Goal: Obtain resource: Obtain resource

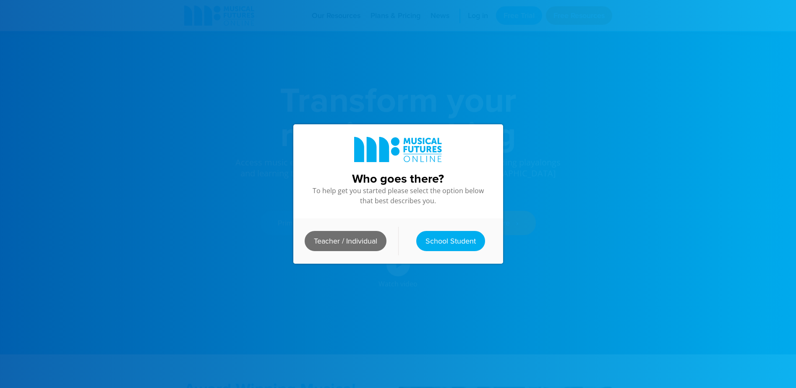
click at [349, 237] on link "Teacher / Individual" at bounding box center [345, 241] width 82 height 20
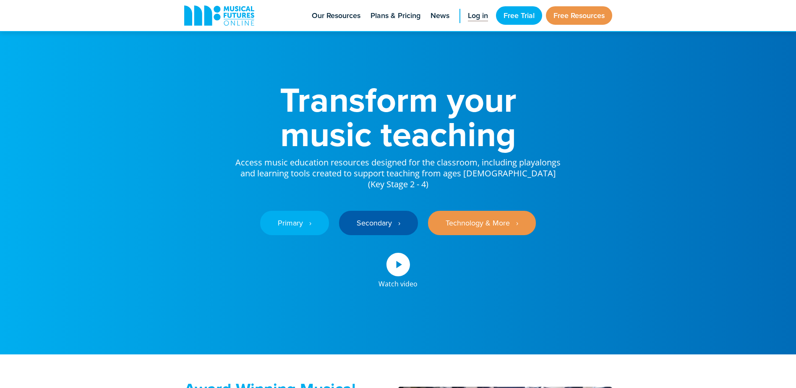
click at [476, 18] on span "Log in" at bounding box center [478, 15] width 20 height 11
click at [561, 16] on link "Free Resources" at bounding box center [579, 15] width 66 height 18
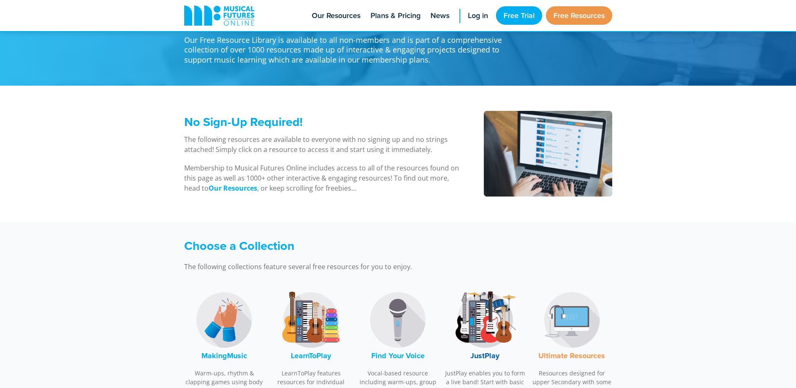
scroll to position [84, 0]
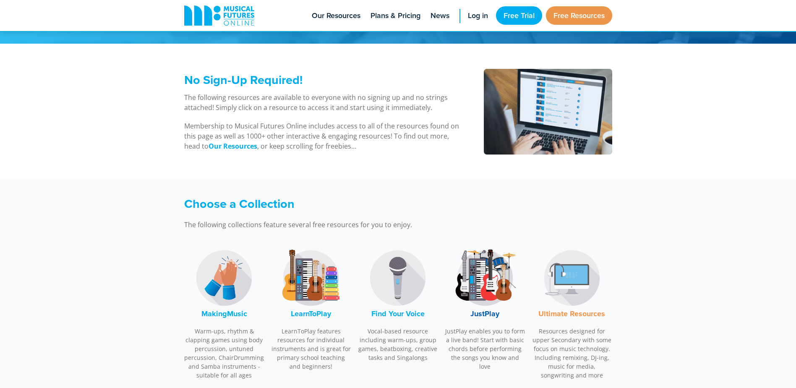
click at [391, 291] on img at bounding box center [397, 277] width 63 height 63
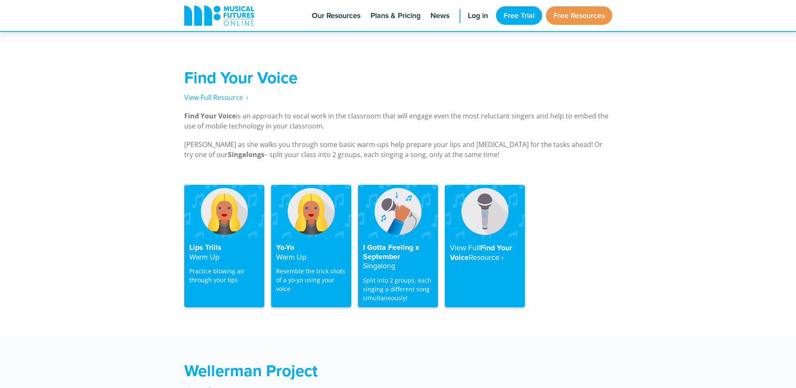
scroll to position [1602, 0]
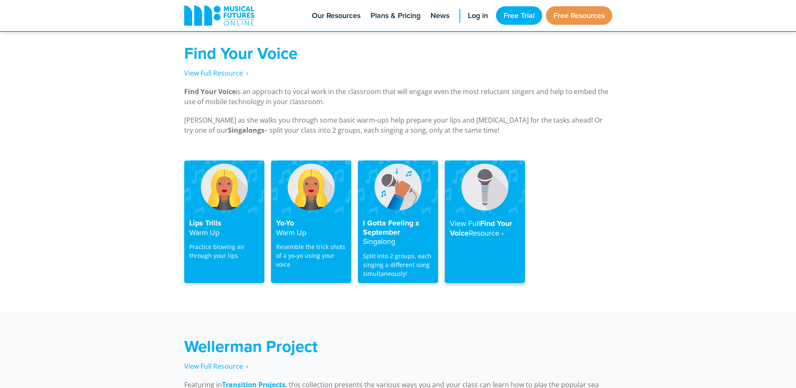
click at [470, 218] on strong "View Full" at bounding box center [465, 223] width 30 height 10
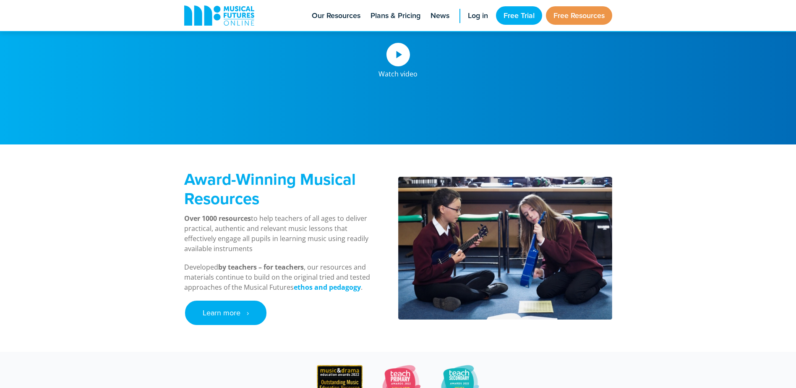
scroll to position [42, 0]
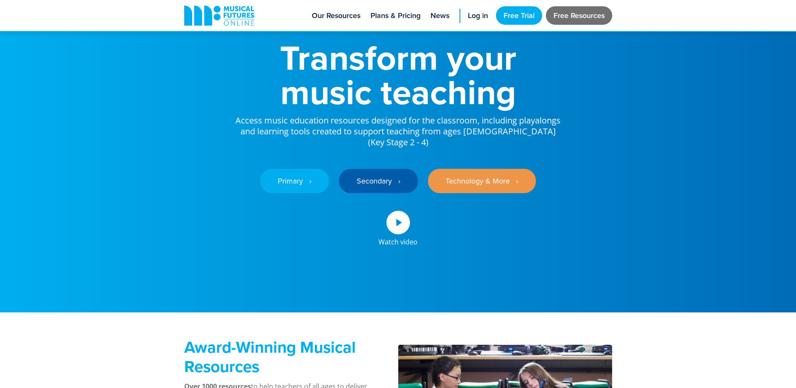
click at [568, 16] on link "Free Resources" at bounding box center [579, 15] width 66 height 18
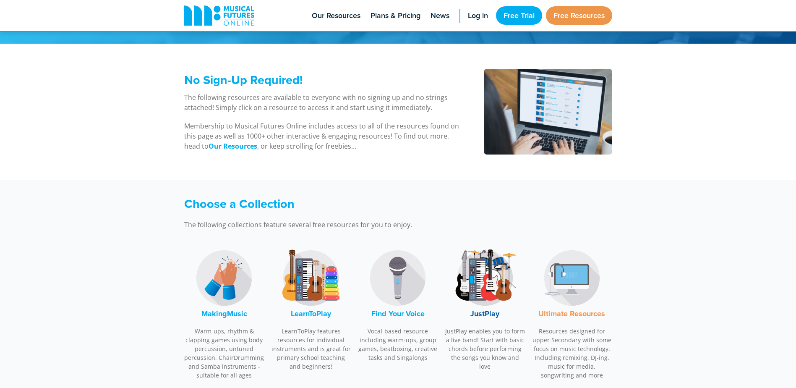
scroll to position [168, 0]
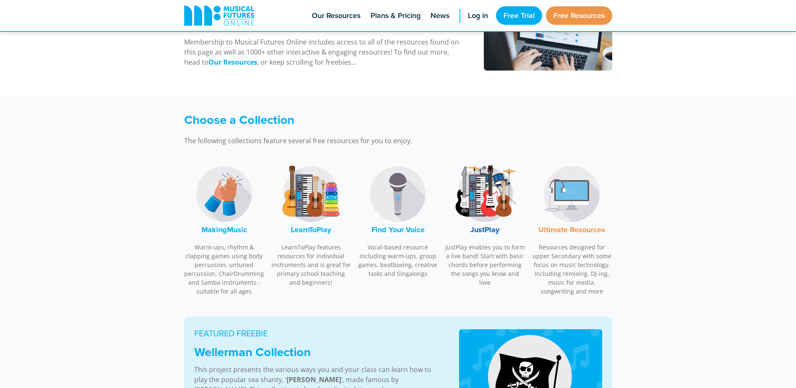
click at [407, 197] on img at bounding box center [397, 193] width 63 height 63
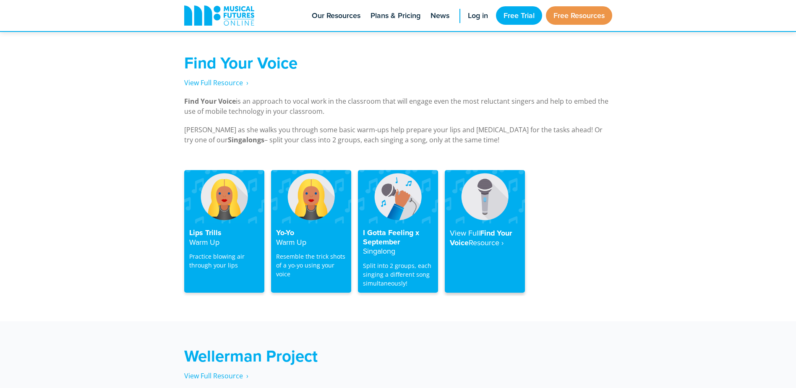
scroll to position [1603, 0]
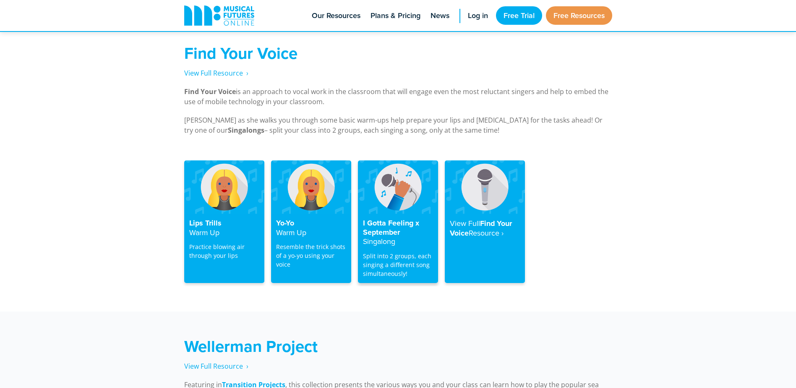
click at [386, 219] on h4 "I Gotta Feeling x September Singalong" at bounding box center [398, 233] width 70 height 28
